Goal: Find specific page/section: Find specific page/section

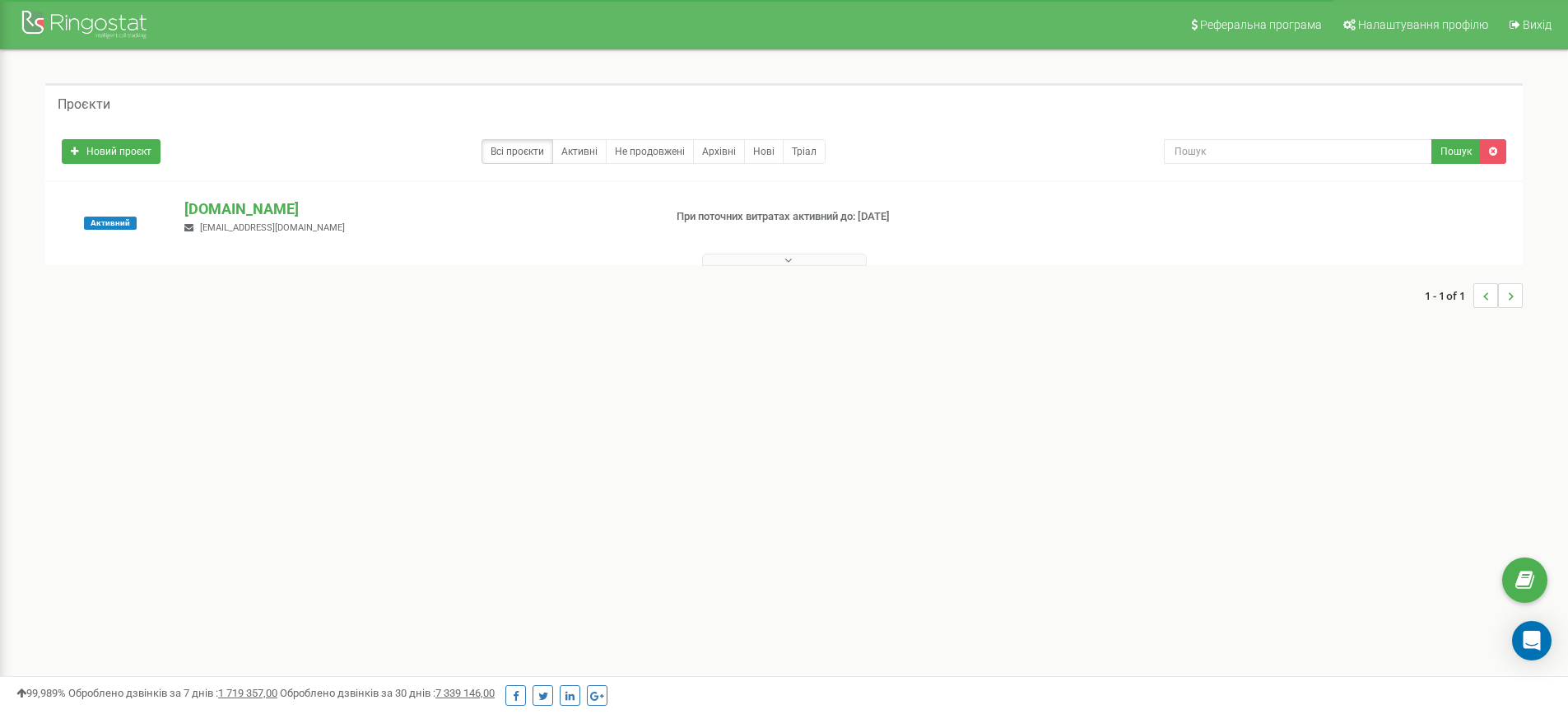
click at [810, 262] on button at bounding box center [784, 259] width 165 height 12
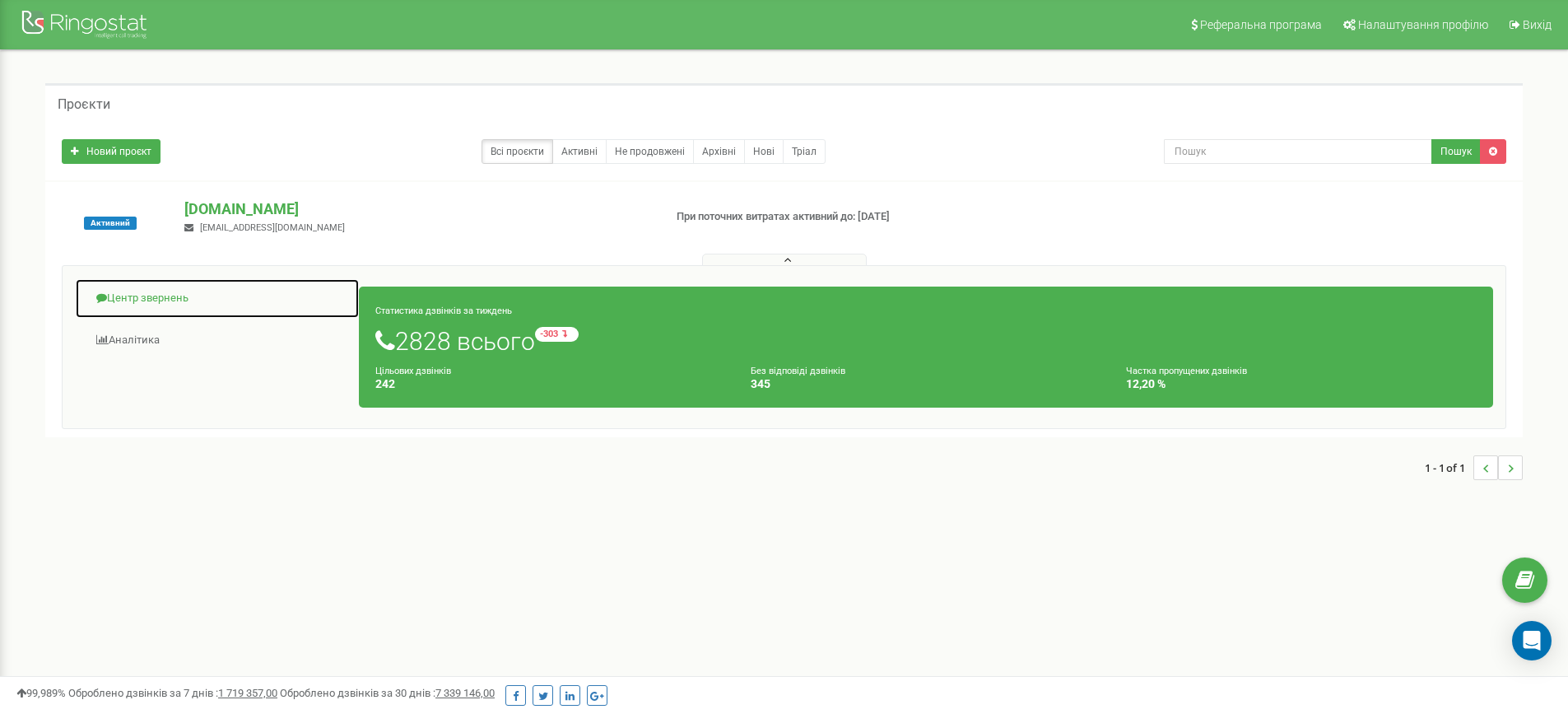
click at [152, 299] on link "Центр звернень" at bounding box center [217, 298] width 285 height 41
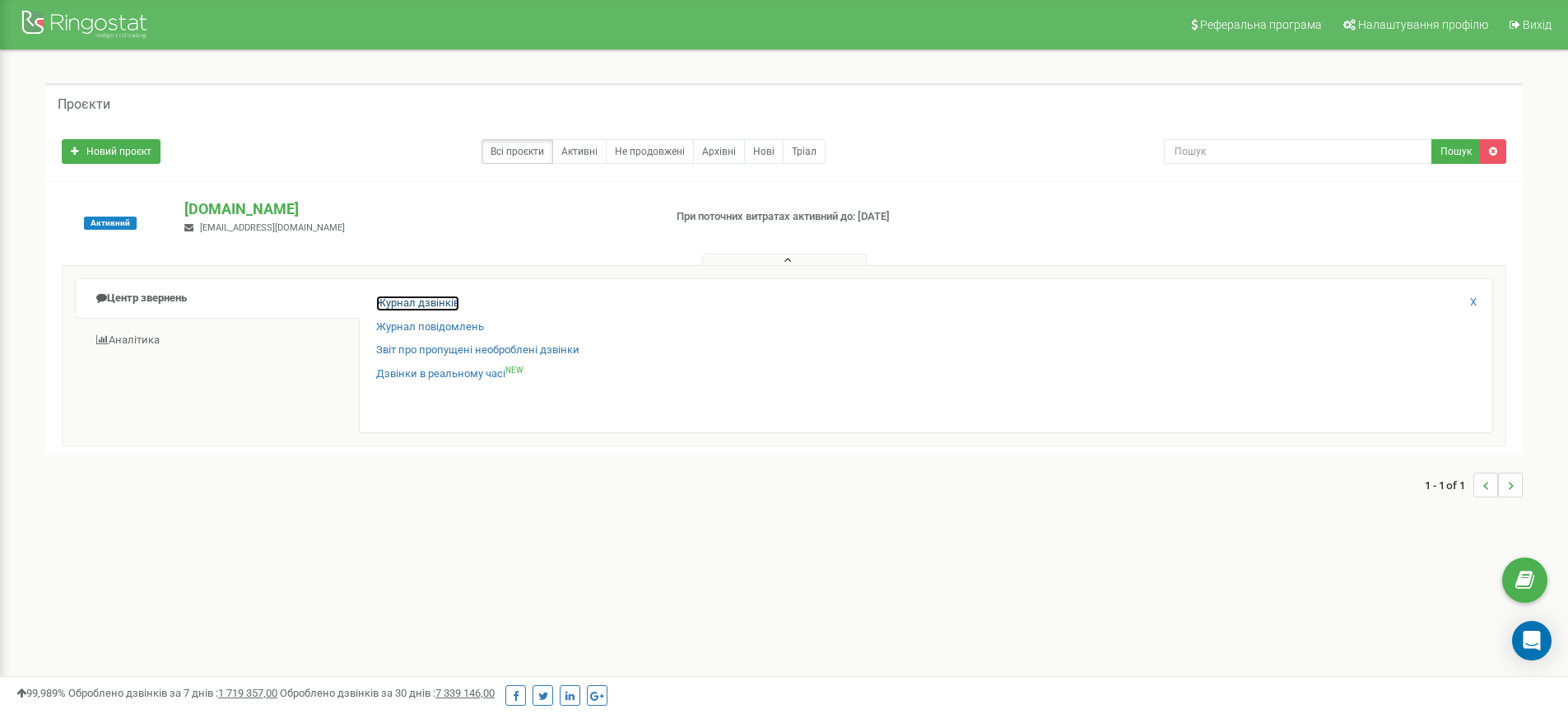
click at [416, 303] on link "Журнал дзвінків" at bounding box center [417, 303] width 83 height 16
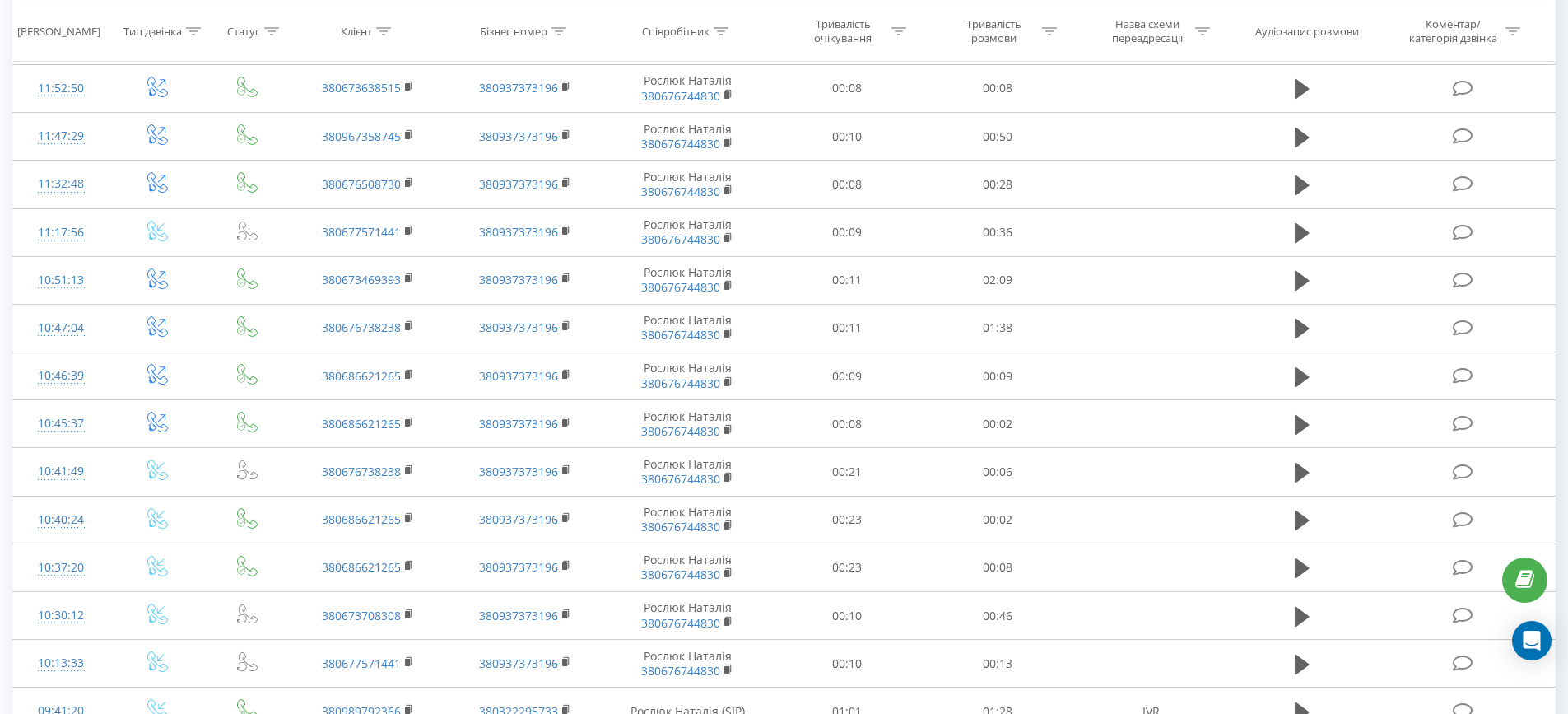
scroll to position [324, 0]
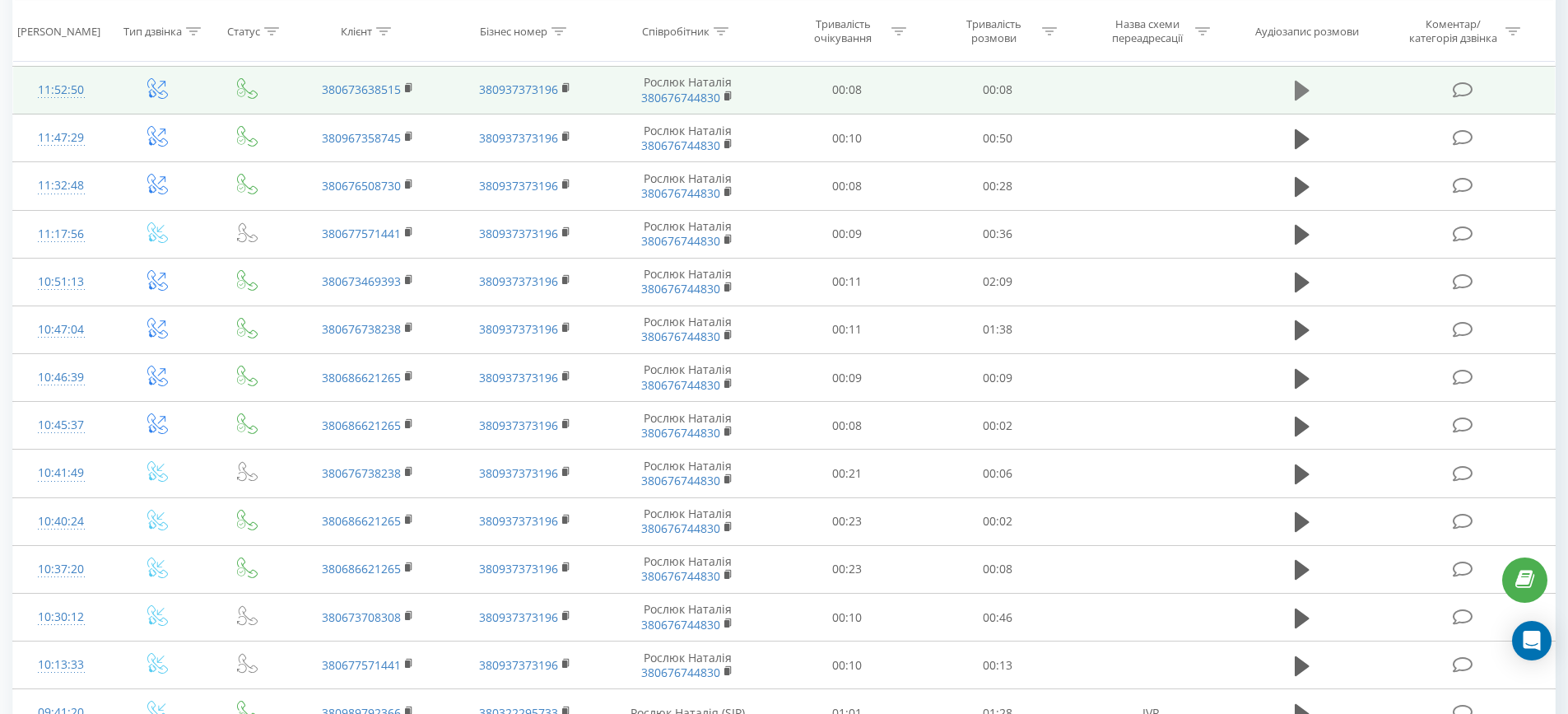
click at [1301, 86] on icon at bounding box center [1302, 90] width 15 height 20
